Goal: Navigation & Orientation: Find specific page/section

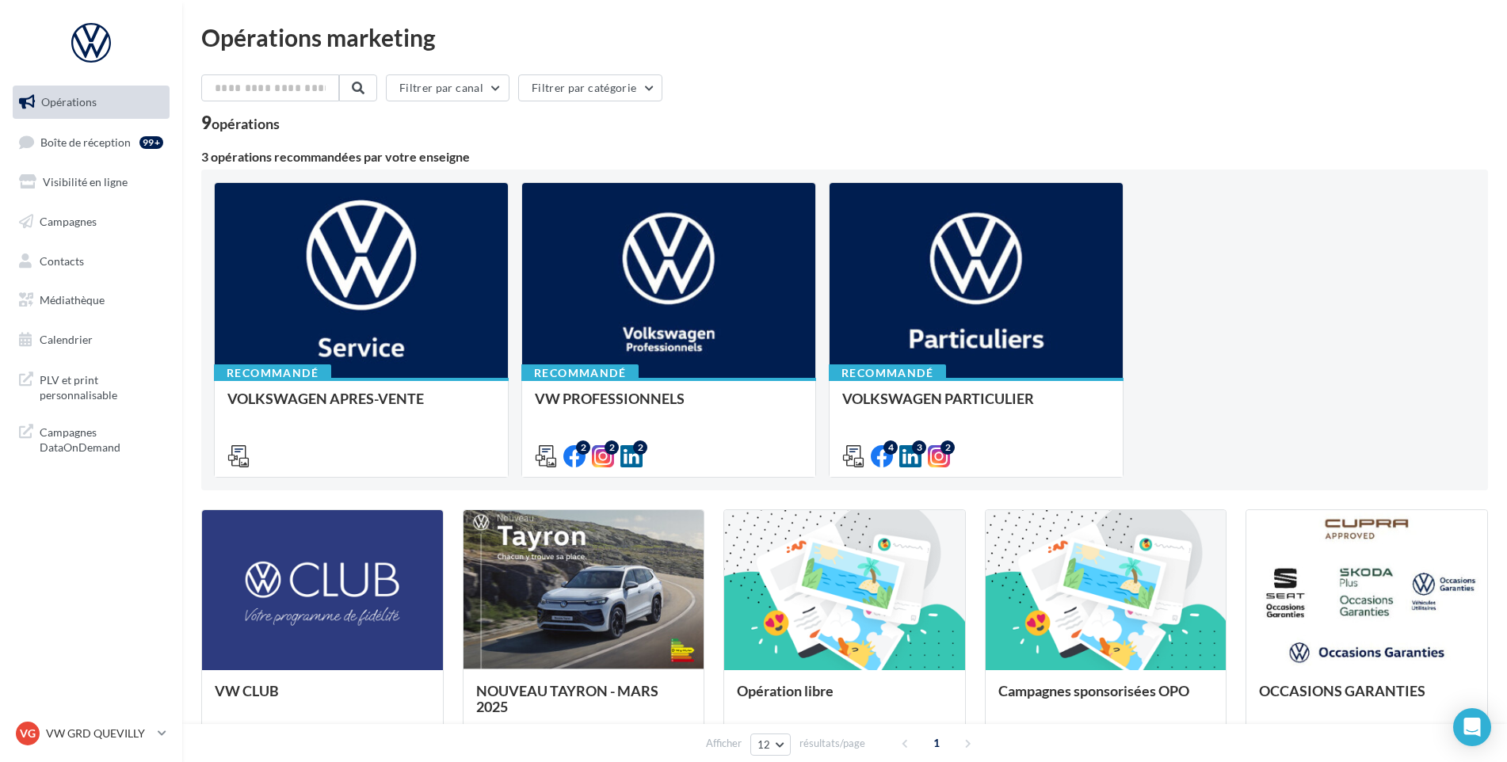
drag, startPoint x: 159, startPoint y: 135, endPoint x: 965, endPoint y: 13, distance: 815.1
click at [151, 138] on div "99+" at bounding box center [151, 142] width 24 height 13
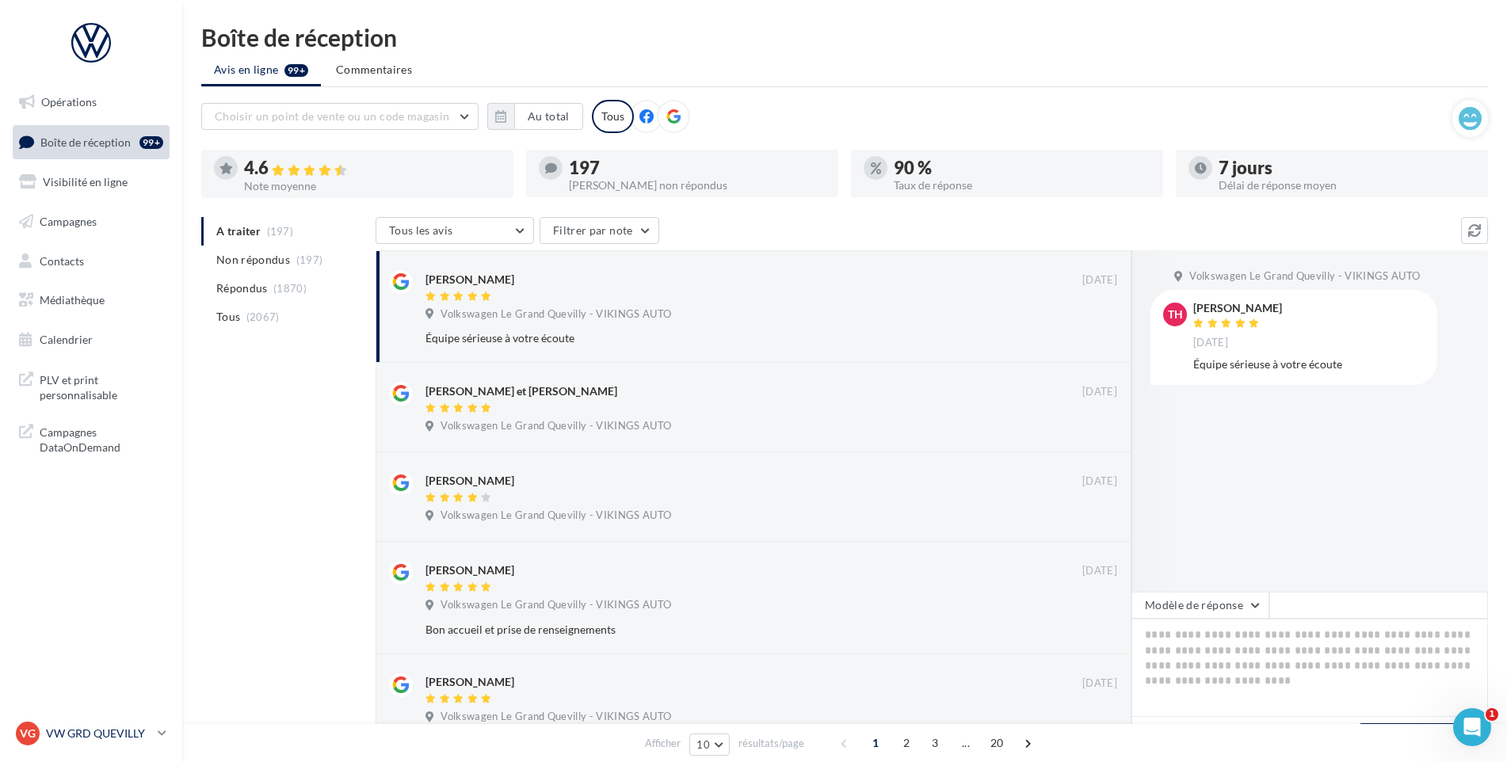
click at [87, 727] on p "VW GRD QUEVILLY" at bounding box center [98, 734] width 105 height 16
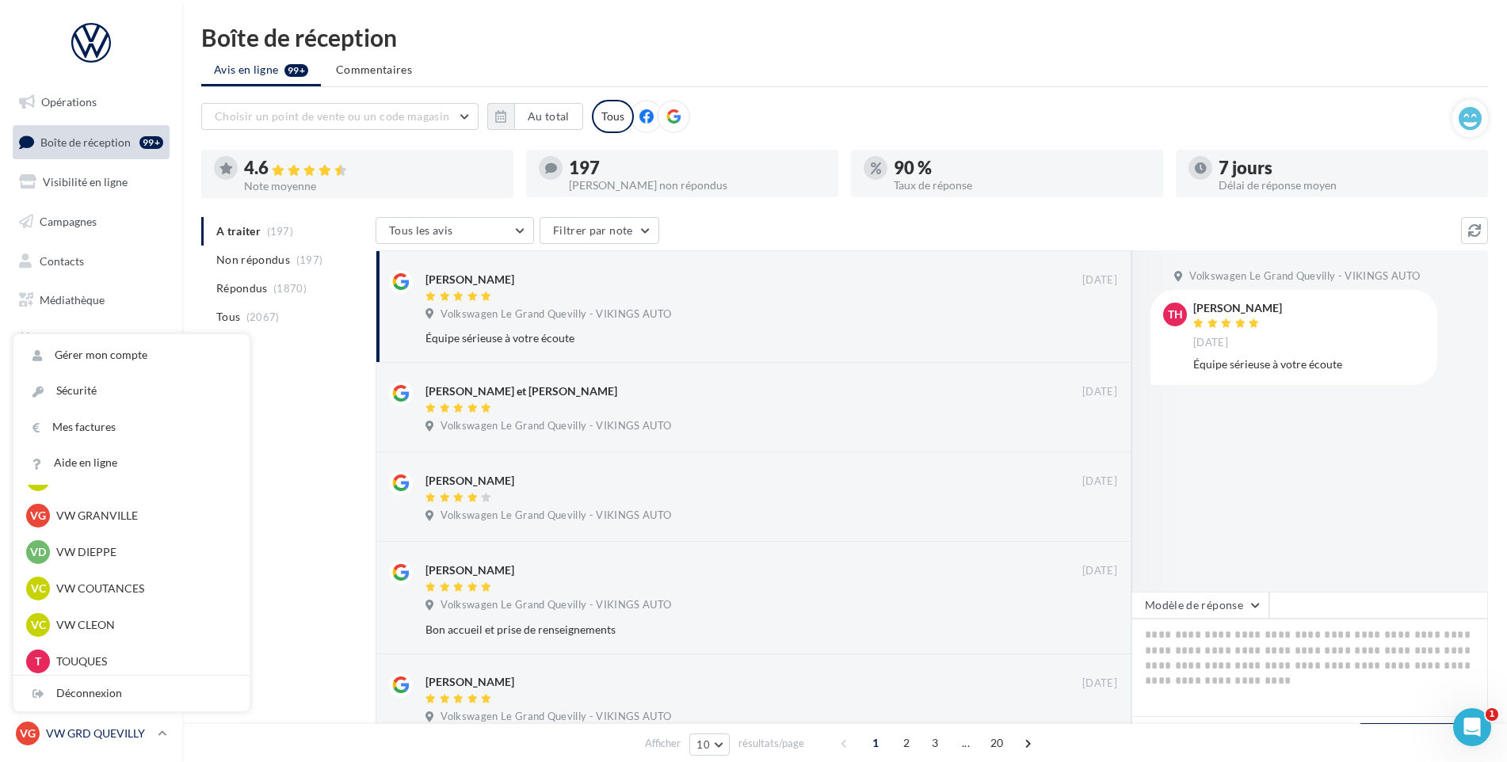
scroll to position [317, 0]
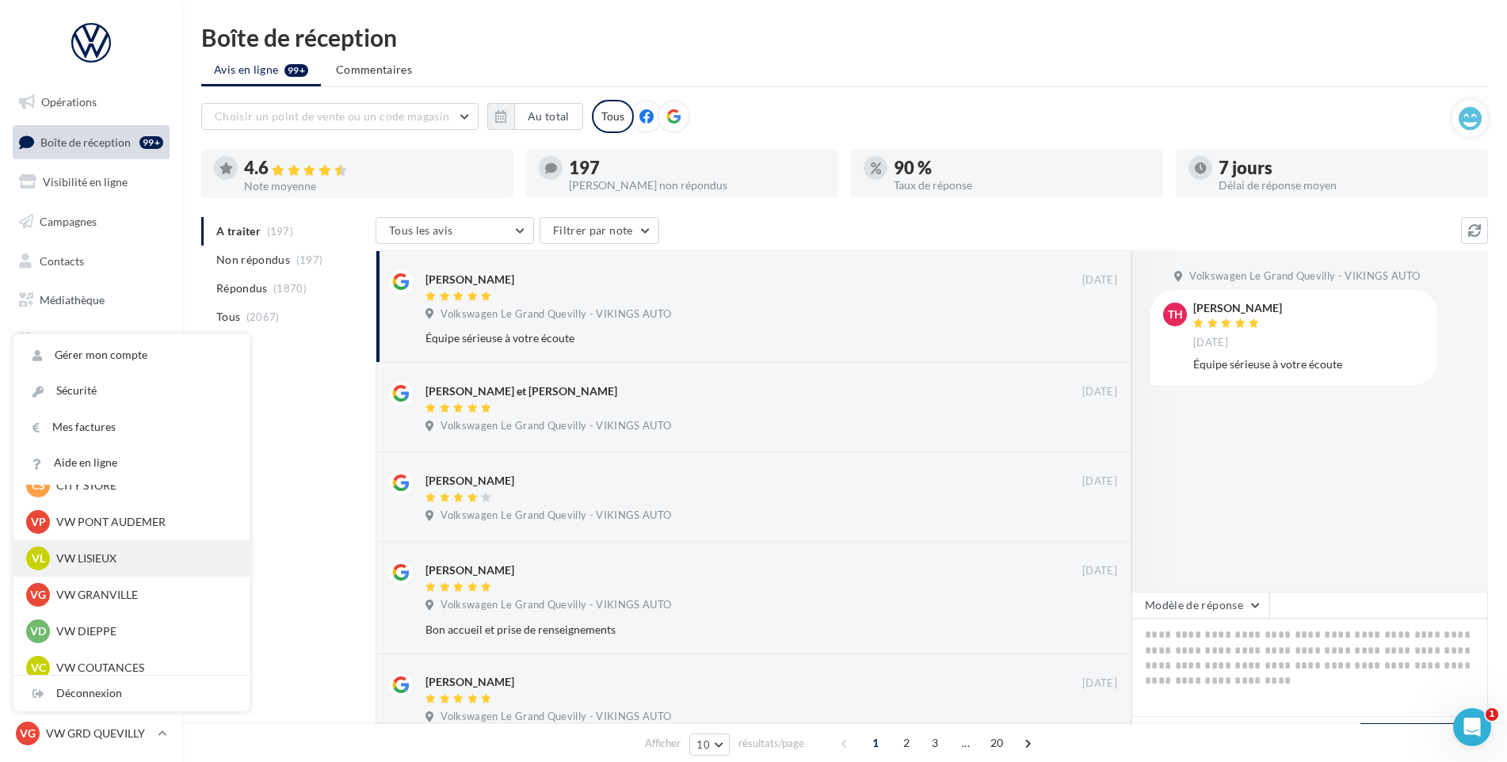
click at [105, 556] on p "VW LISIEUX" at bounding box center [143, 559] width 174 height 16
